Goal: Contribute content: Contribute content

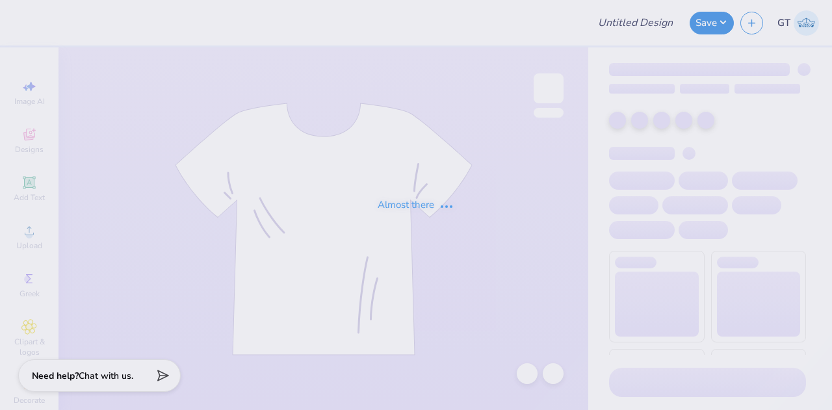
type input "KD Football"
type input "24"
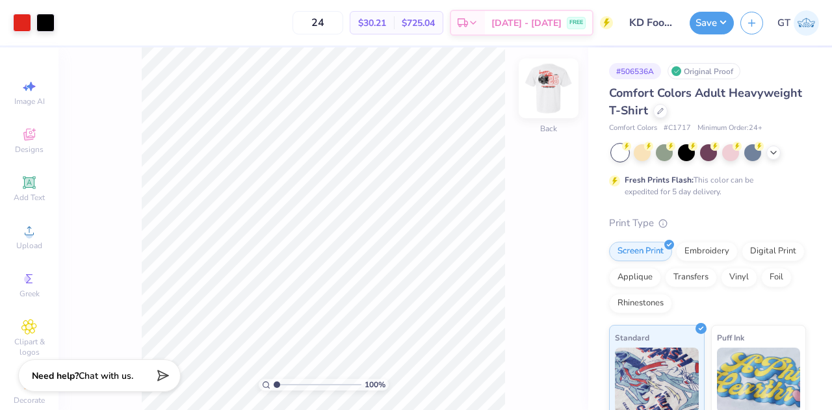
click at [539, 94] on img at bounding box center [548, 88] width 52 height 52
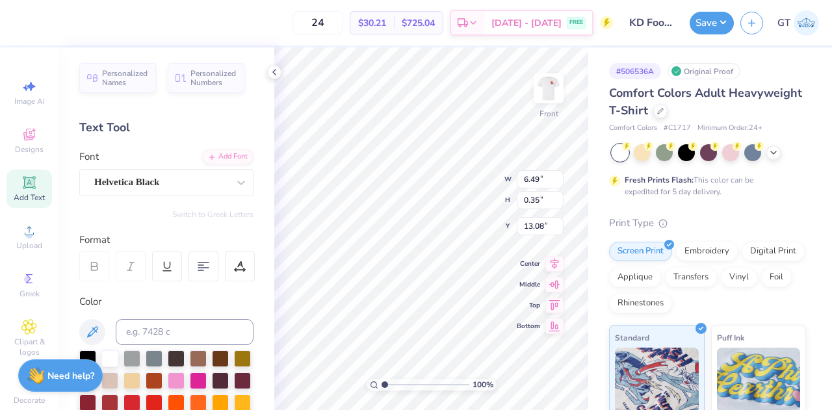
scroll to position [10, 3]
paste textarea "[PERSON_NAME] [GEOGRAPHIC_DATA]"
type textarea "AT [PERSON_NAME][GEOGRAPHIC_DATA]"
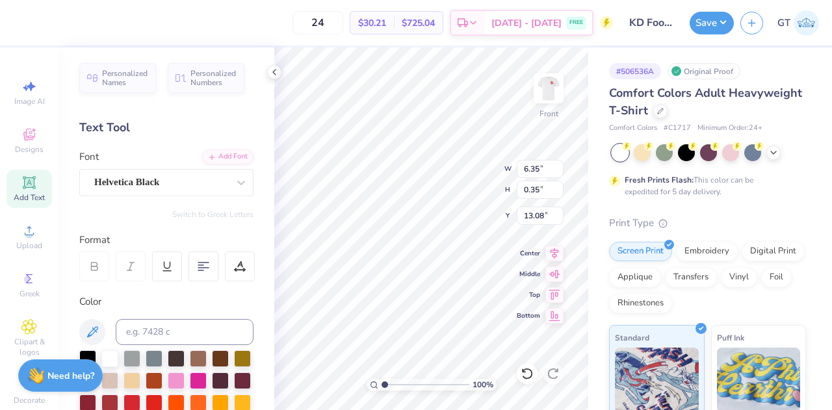
scroll to position [10, 8]
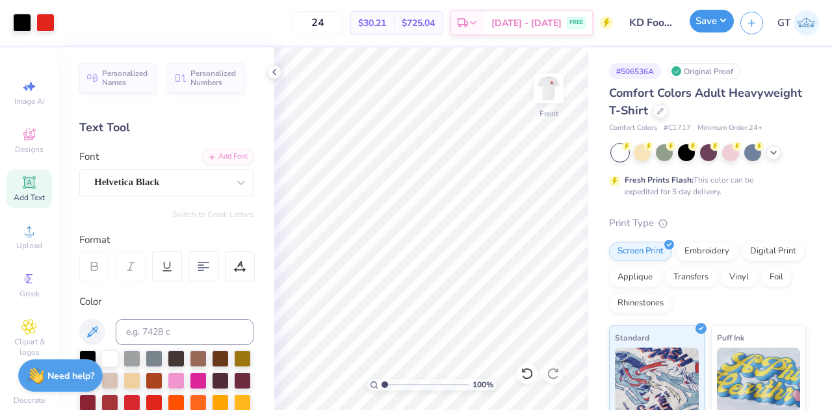
click at [700, 27] on button "Save" at bounding box center [711, 21] width 44 height 23
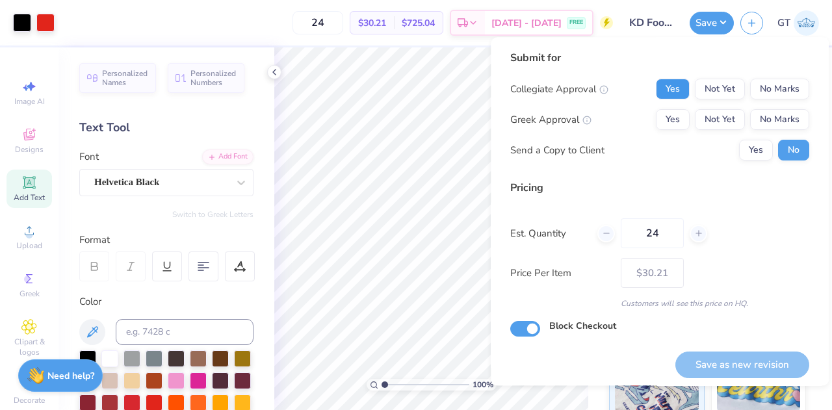
click at [677, 92] on button "Yes" at bounding box center [673, 89] width 34 height 21
click at [760, 116] on button "No Marks" at bounding box center [779, 119] width 59 height 21
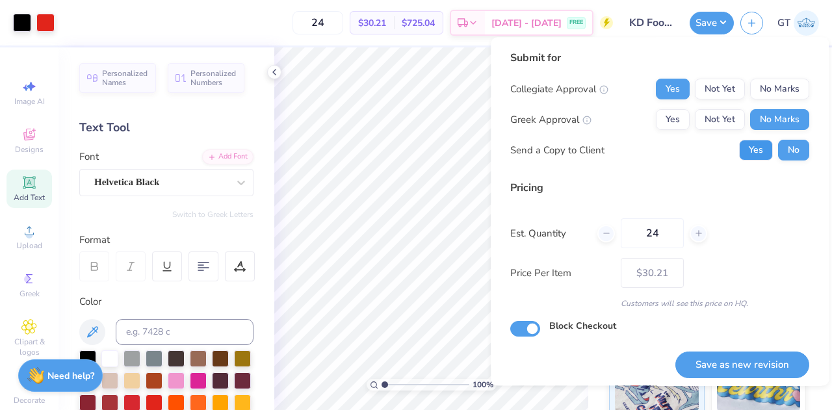
click at [739, 155] on button "Yes" at bounding box center [756, 150] width 34 height 21
click at [728, 361] on button "Save as new revision" at bounding box center [742, 365] width 134 height 27
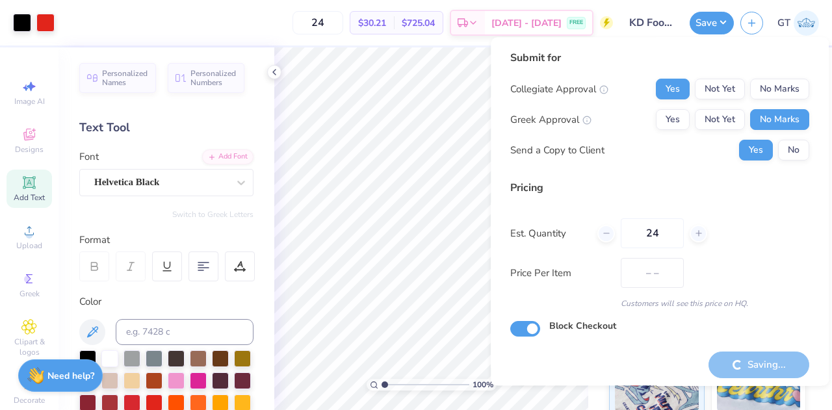
type input "$30.21"
